Goal: Task Accomplishment & Management: Manage account settings

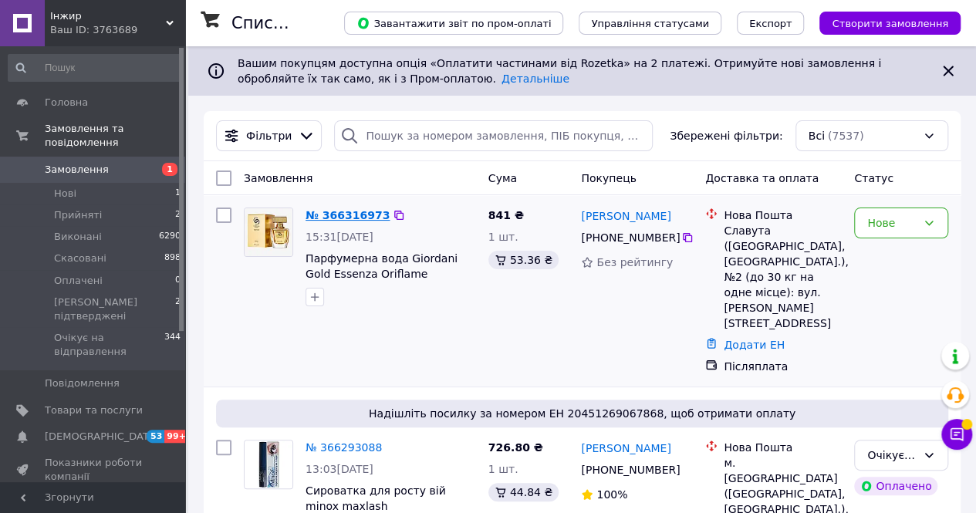
drag, startPoint x: 345, startPoint y: 214, endPoint x: 374, endPoint y: 222, distance: 29.8
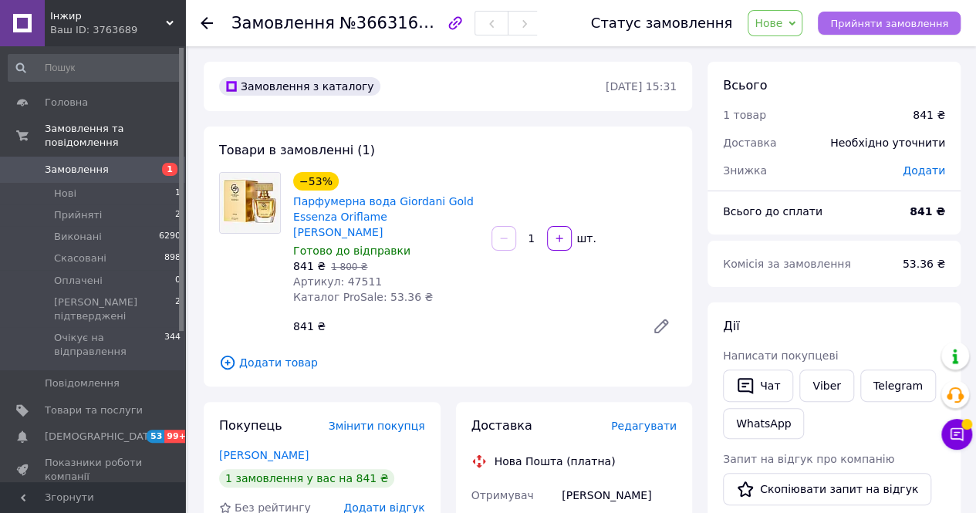
click at [855, 21] on span "Прийняти замовлення" at bounding box center [890, 24] width 118 height 12
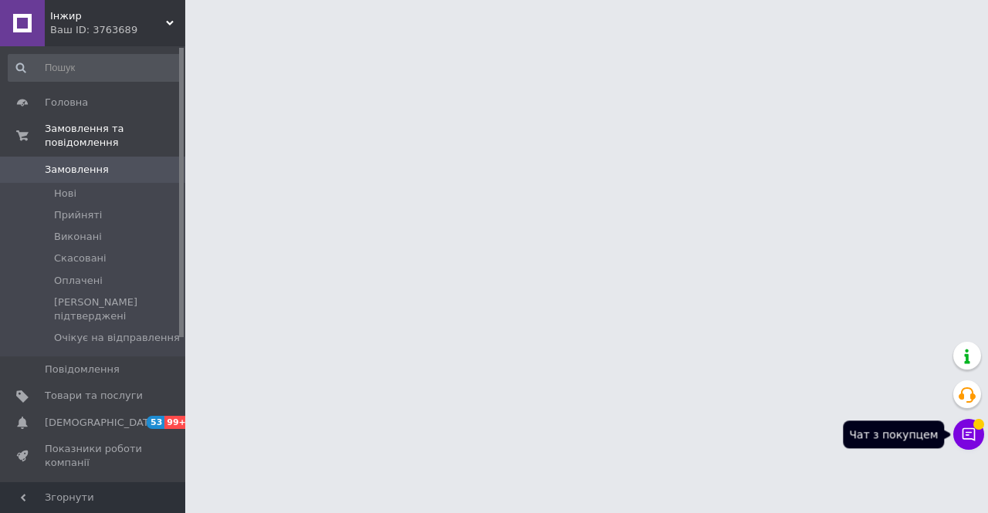
click at [968, 432] on icon at bounding box center [969, 434] width 13 height 13
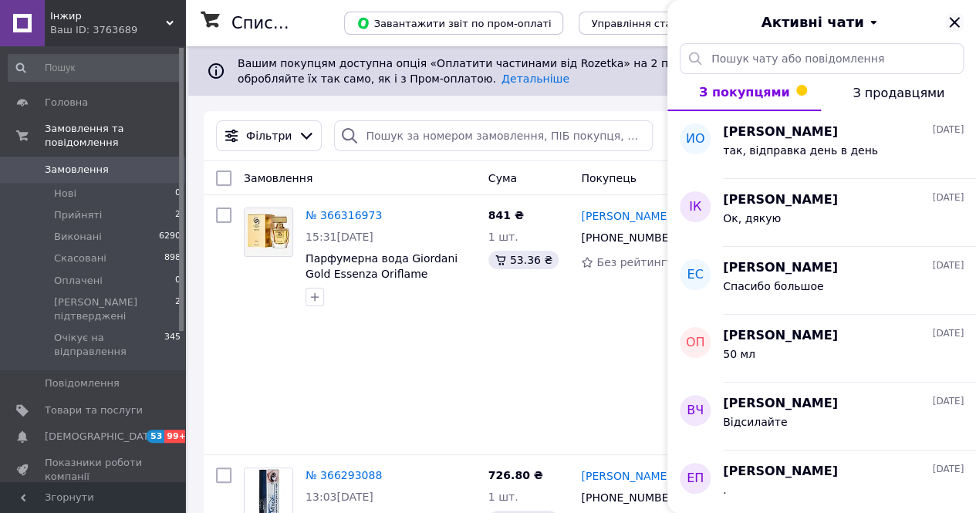
click at [949, 19] on icon "Закрити" at bounding box center [955, 22] width 19 height 19
